Goal: Transaction & Acquisition: Purchase product/service

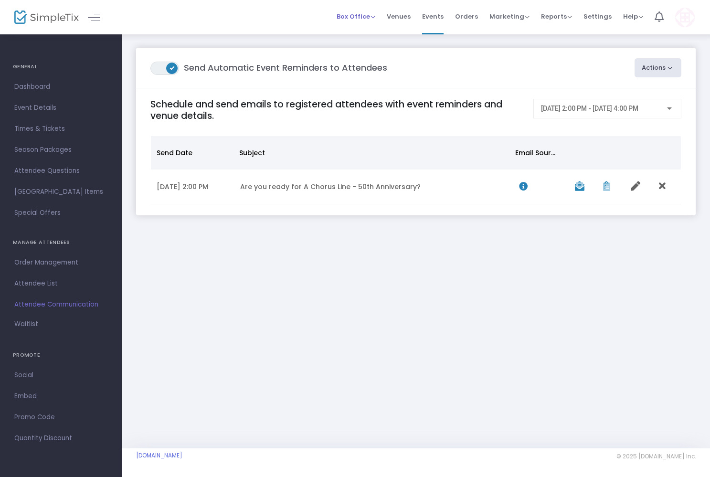
click at [352, 18] on span "Box Office" at bounding box center [355, 16] width 39 height 9
click at [352, 34] on li "Sell Tickets" at bounding box center [370, 32] width 68 height 19
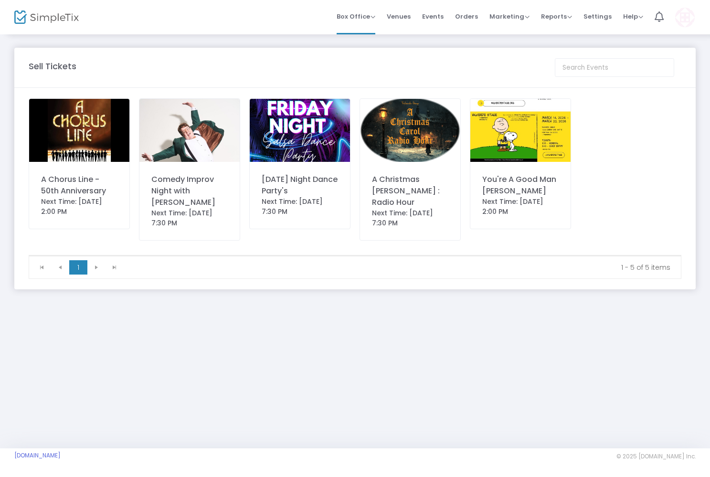
click at [84, 137] on img at bounding box center [79, 130] width 100 height 63
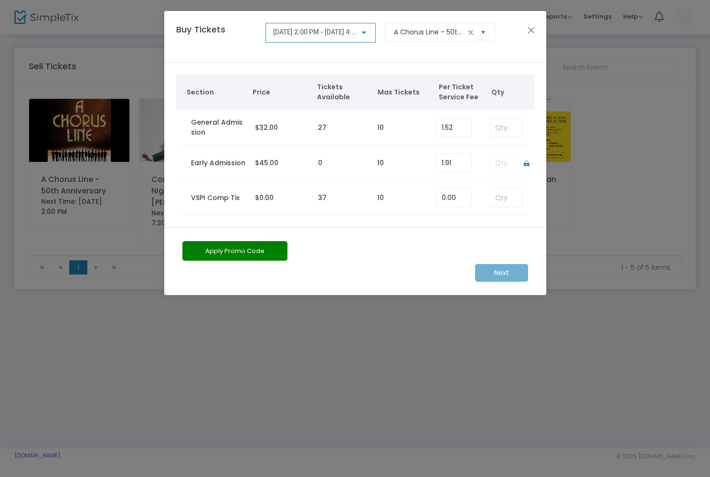
click at [364, 30] on div at bounding box center [363, 33] width 9 height 8
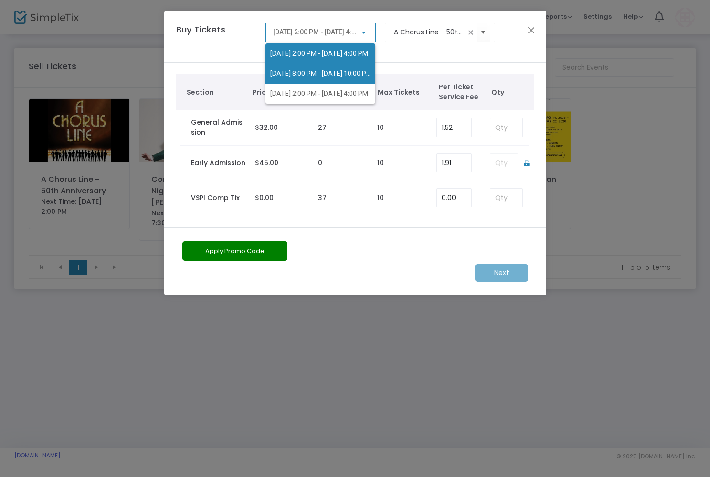
click at [357, 71] on span "[DATE] 8:00 PM - [DATE] 10:00 PM" at bounding box center [321, 74] width 102 height 8
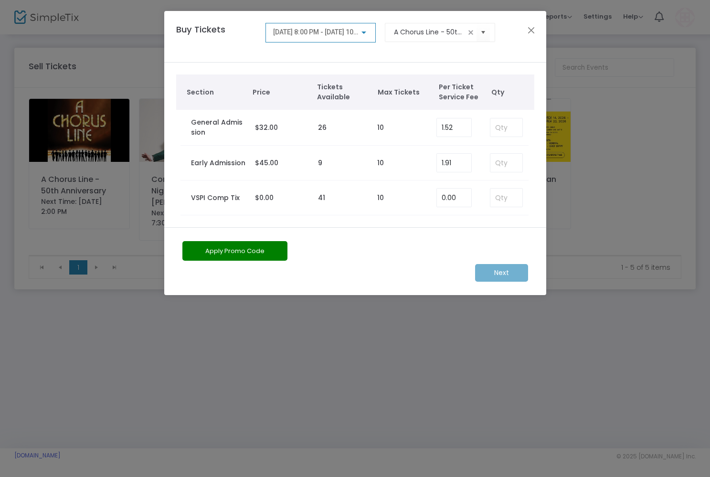
click at [365, 32] on div at bounding box center [363, 32] width 5 height 2
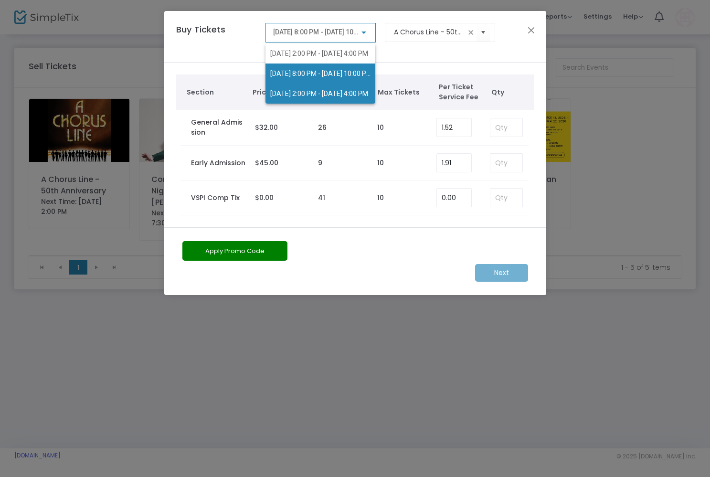
click at [357, 89] on span "[DATE] 2:00 PM - [DATE] 4:00 PM" at bounding box center [320, 94] width 100 height 20
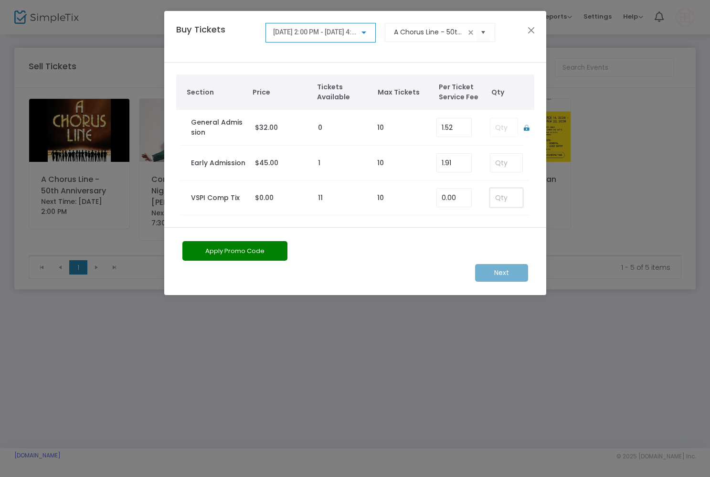
click at [505, 199] on input at bounding box center [505, 198] width 31 height 18
type input "2"
click at [429, 262] on div "Apply Promo Code" at bounding box center [326, 252] width 296 height 23
click at [491, 275] on m-button "Next" at bounding box center [501, 273] width 53 height 18
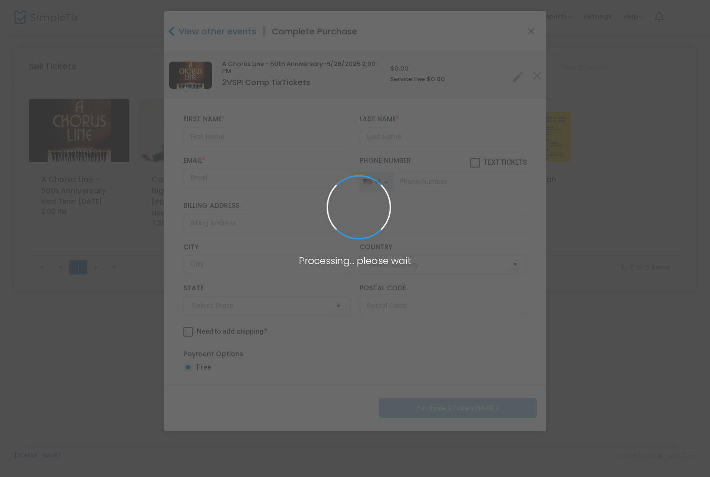
type input "[GEOGRAPHIC_DATA]"
type input "[US_STATE]"
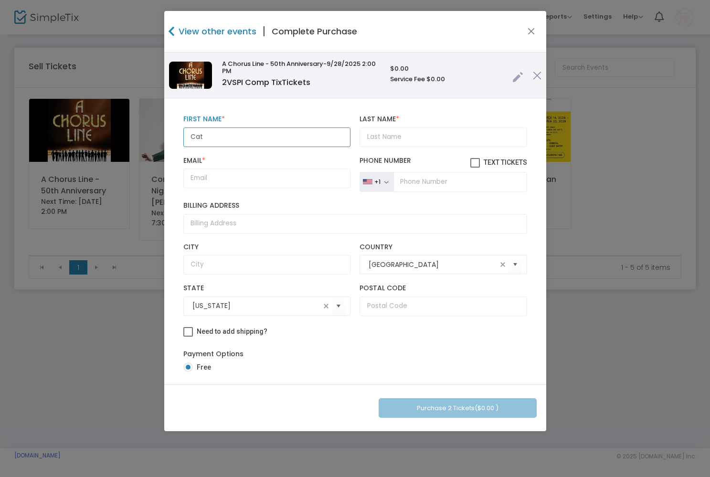
type input "Cat"
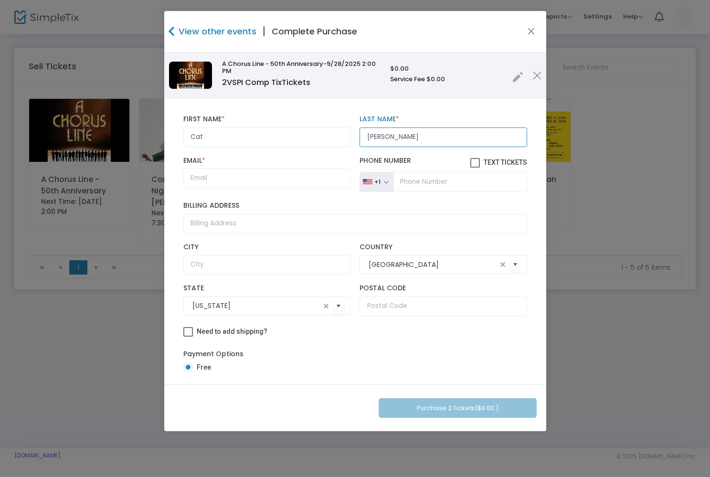
type input "[PERSON_NAME]"
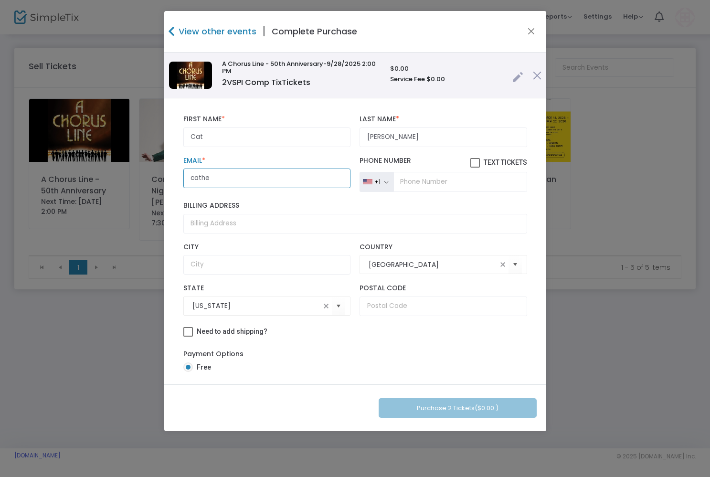
type input "[PERSON_NAME]"
paste input "text"
click at [241, 173] on input "Email *" at bounding box center [266, 178] width 167 height 20
click at [225, 180] on input "Email *" at bounding box center [266, 178] width 167 height 20
